Goal: Information Seeking & Learning: Learn about a topic

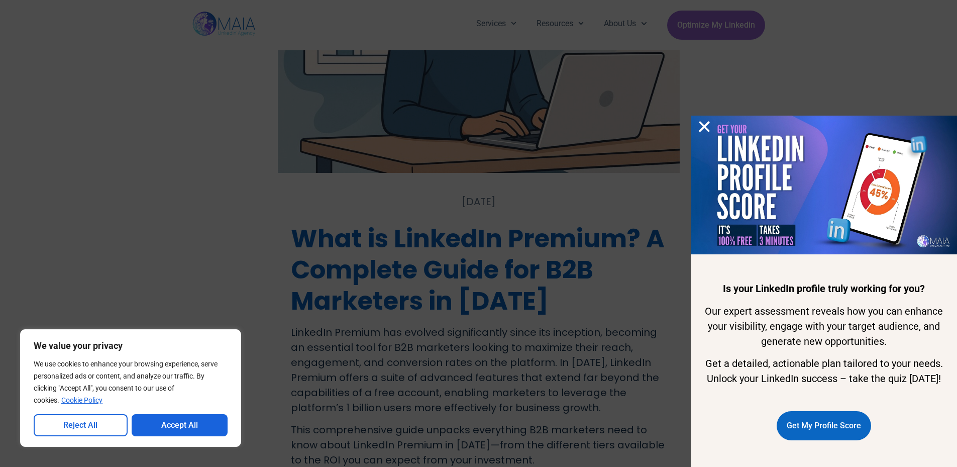
scroll to position [201, 0]
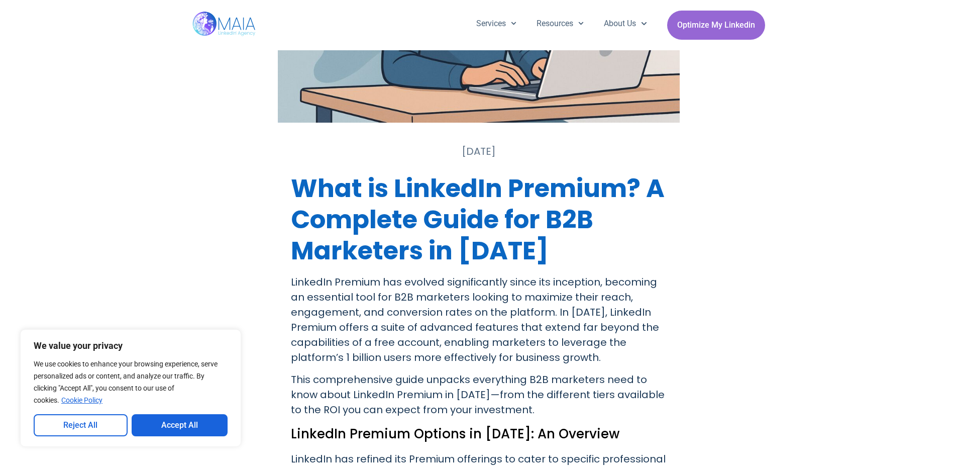
scroll to position [251, 0]
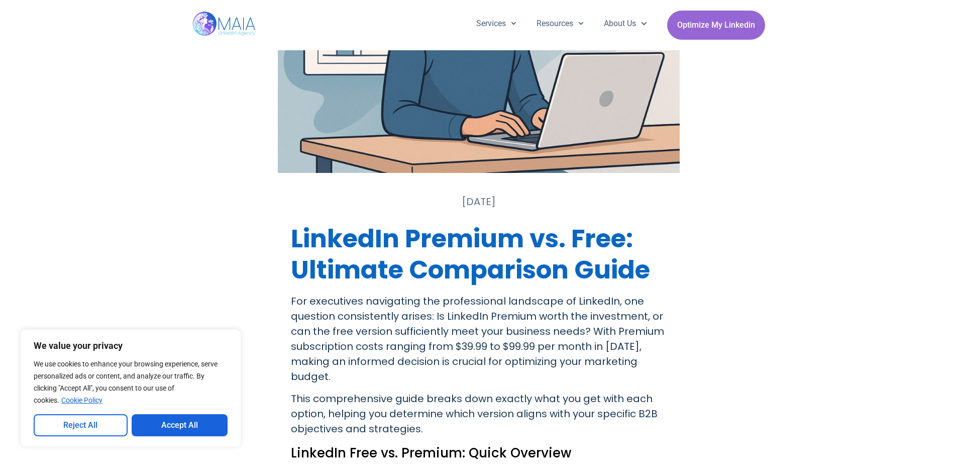
scroll to position [201, 0]
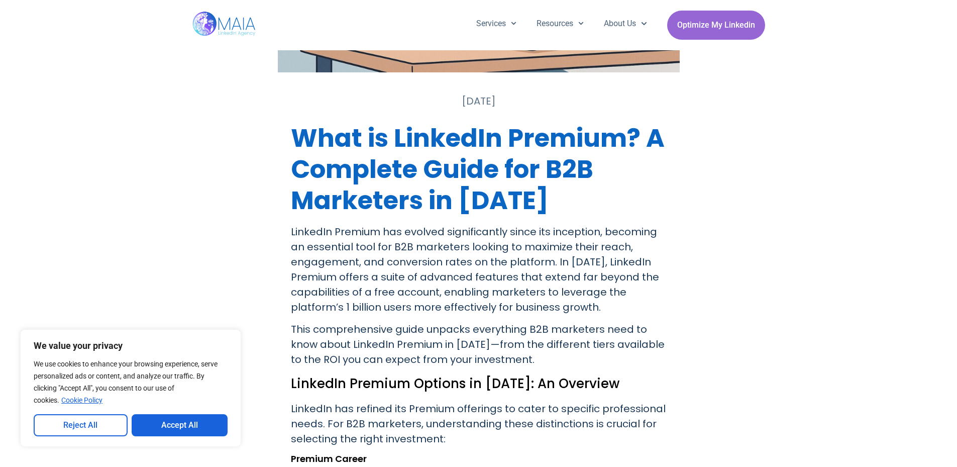
scroll to position [302, 0]
